Goal: Task Accomplishment & Management: Use online tool/utility

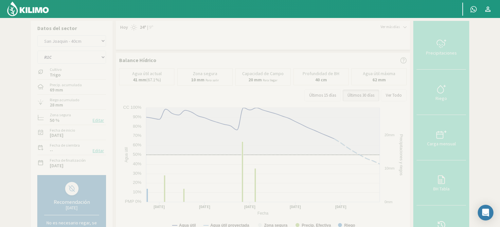
select select "3: Object"
click at [57, 56] on select "R1C R2C R4C R5B" at bounding box center [71, 57] width 69 height 13
select select "5: Object"
click at [37, 51] on select "R1C R2C R4C R5B" at bounding box center [71, 57] width 69 height 13
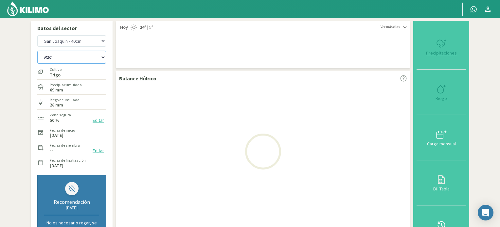
select select "5: Object"
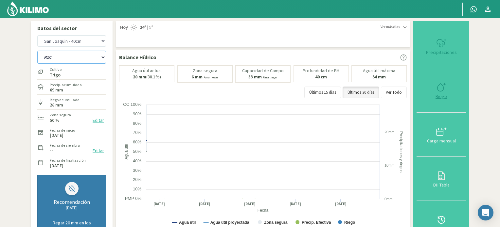
select select "9: Object"
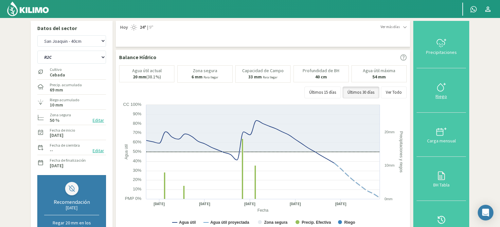
click at [441, 85] on icon at bounding box center [441, 87] width 10 height 10
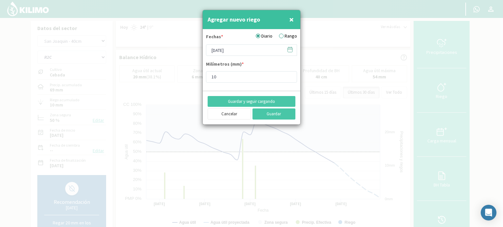
click at [288, 51] on icon at bounding box center [290, 49] width 6 height 6
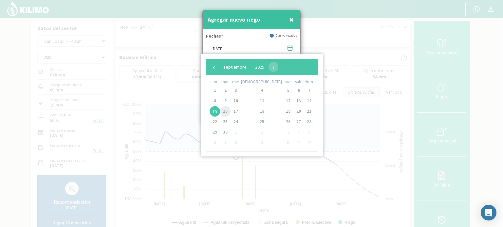
click at [226, 111] on span "16" at bounding box center [225, 111] width 10 height 10
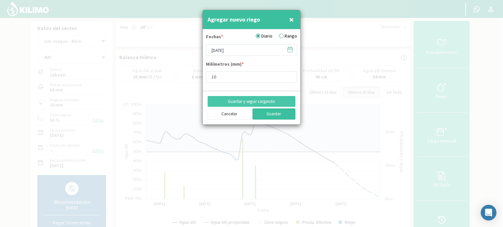
click at [275, 114] on button "Guardar" at bounding box center [273, 114] width 43 height 11
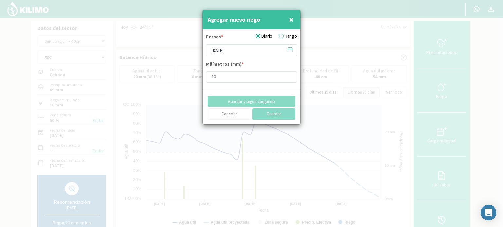
type input "[DATE]"
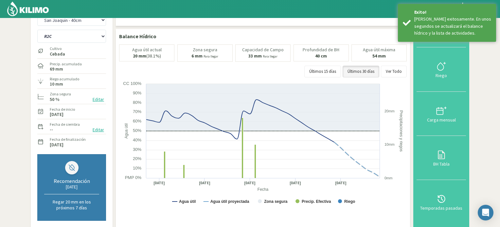
scroll to position [33, 0]
